Goal: Navigation & Orientation: Find specific page/section

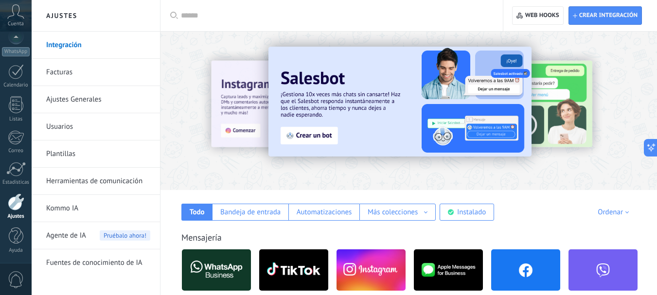
click at [207, 5] on div at bounding box center [335, 15] width 308 height 31
click at [207, 15] on input "text" at bounding box center [335, 16] width 308 height 10
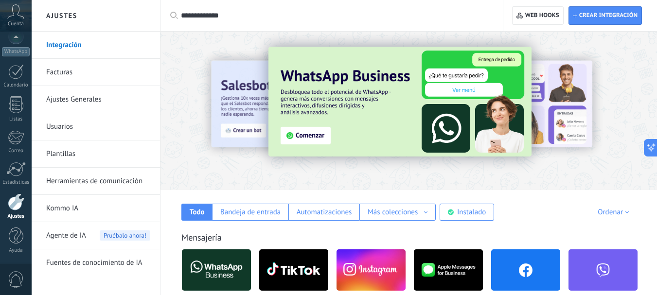
type input "**********"
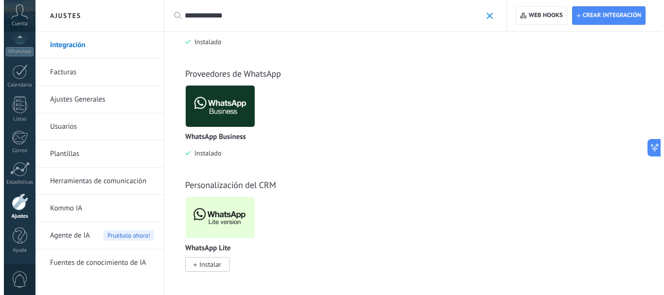
scroll to position [95, 0]
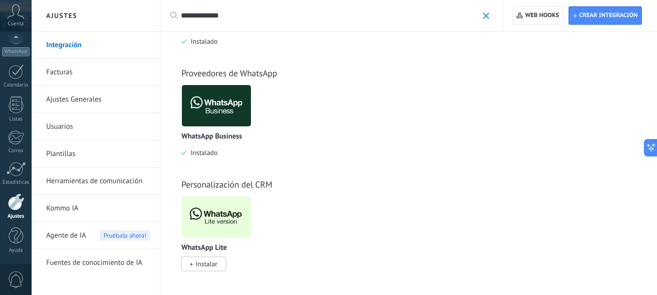
click at [225, 104] on img at bounding box center [216, 105] width 69 height 47
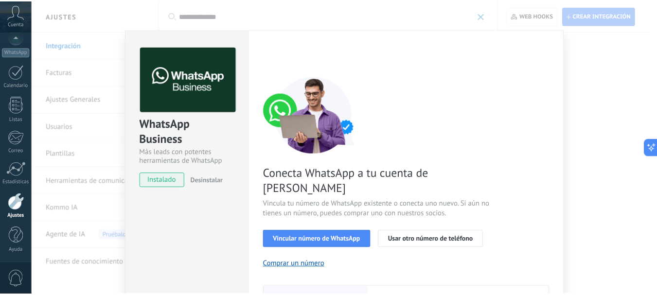
scroll to position [0, 0]
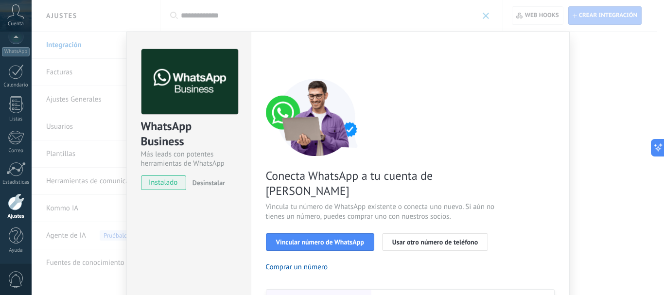
click at [613, 143] on div "WhatsApp Business Más leads con potentes herramientas de WhatsApp instalado Des…" at bounding box center [348, 147] width 632 height 295
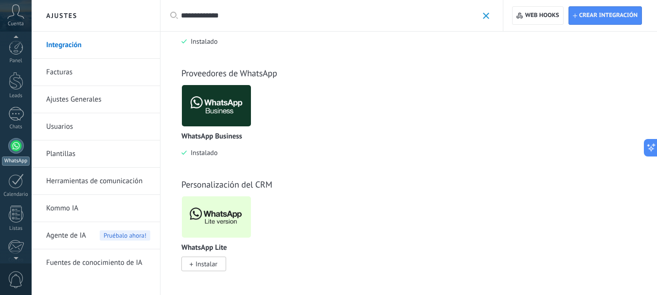
click at [15, 148] on div at bounding box center [16, 146] width 16 height 16
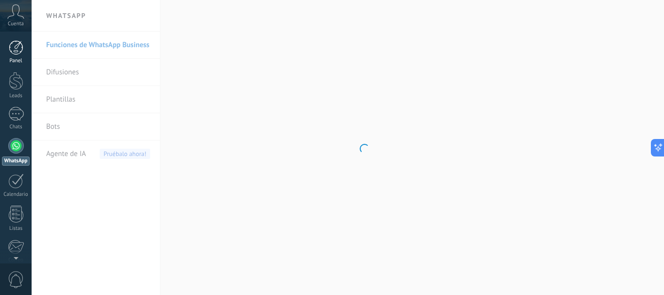
click at [9, 52] on div at bounding box center [16, 47] width 15 height 15
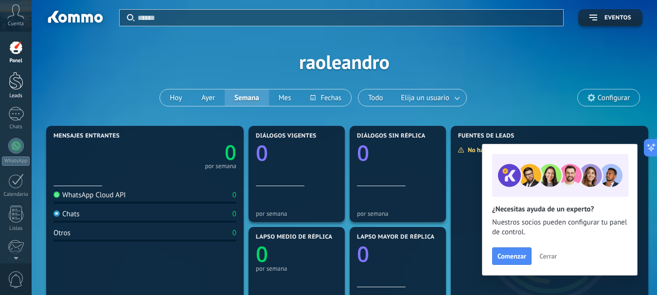
click at [16, 84] on div at bounding box center [16, 81] width 15 height 18
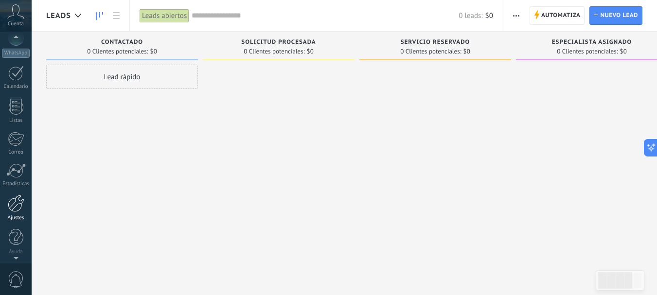
scroll to position [109, 0]
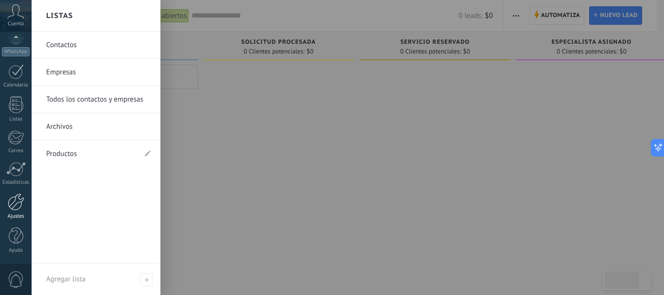
click at [17, 201] on div at bounding box center [16, 201] width 17 height 17
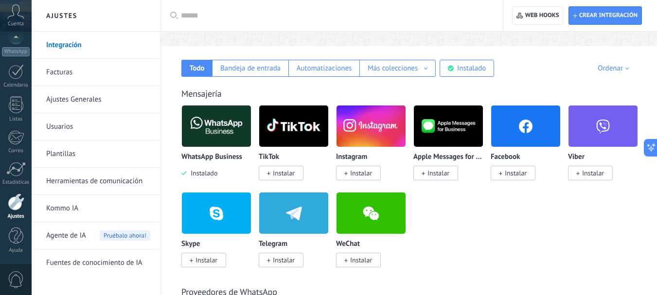
scroll to position [146, 0]
